Goal: Navigation & Orientation: Find specific page/section

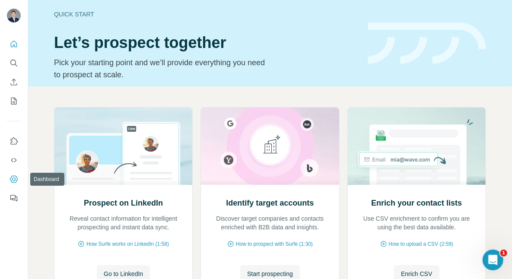
click at [16, 185] on button "Dashboard" at bounding box center [14, 179] width 14 height 16
click at [10, 39] on button "Quick start" at bounding box center [14, 44] width 14 height 16
click at [14, 183] on icon "Dashboard" at bounding box center [14, 179] width 9 height 9
